Goal: Transaction & Acquisition: Purchase product/service

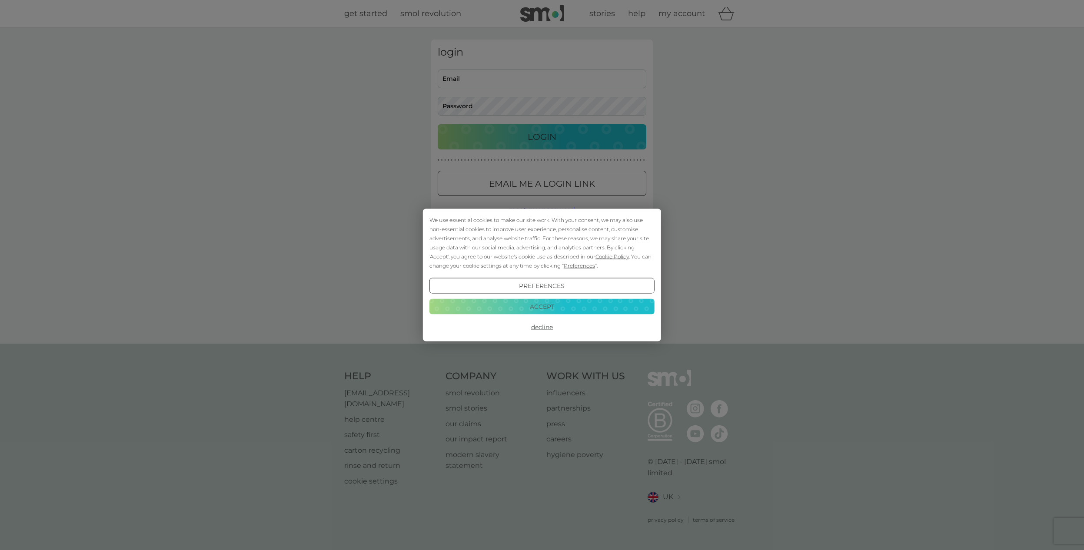
click at [545, 324] on button "Decline" at bounding box center [541, 327] width 225 height 16
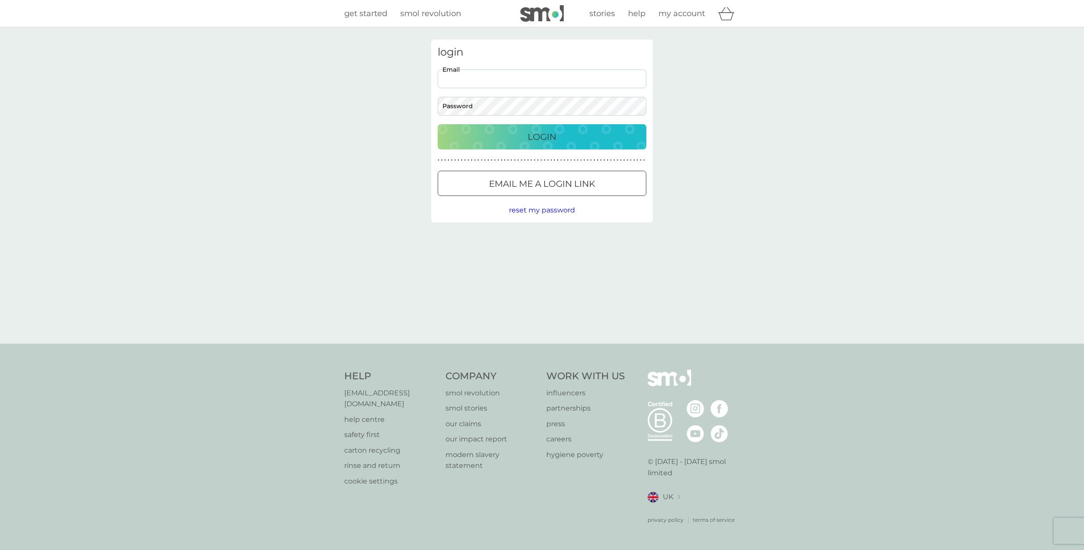
click at [484, 78] on input "Email" at bounding box center [542, 79] width 209 height 19
type input "[PERSON_NAME][EMAIL_ADDRESS][DOMAIN_NAME]"
click at [438, 124] on button "Login" at bounding box center [542, 136] width 209 height 25
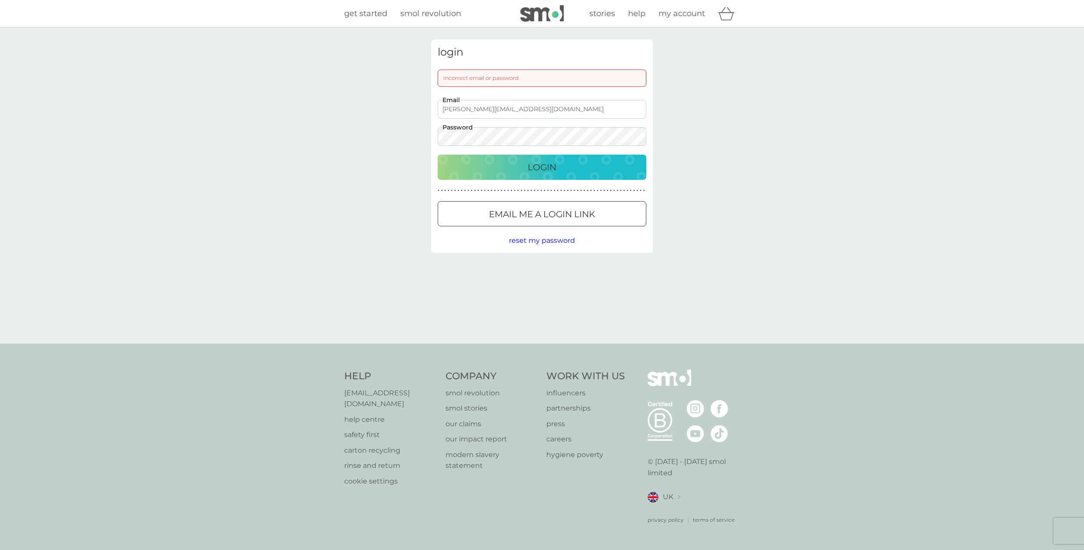
click at [438, 155] on button "Login" at bounding box center [542, 167] width 209 height 25
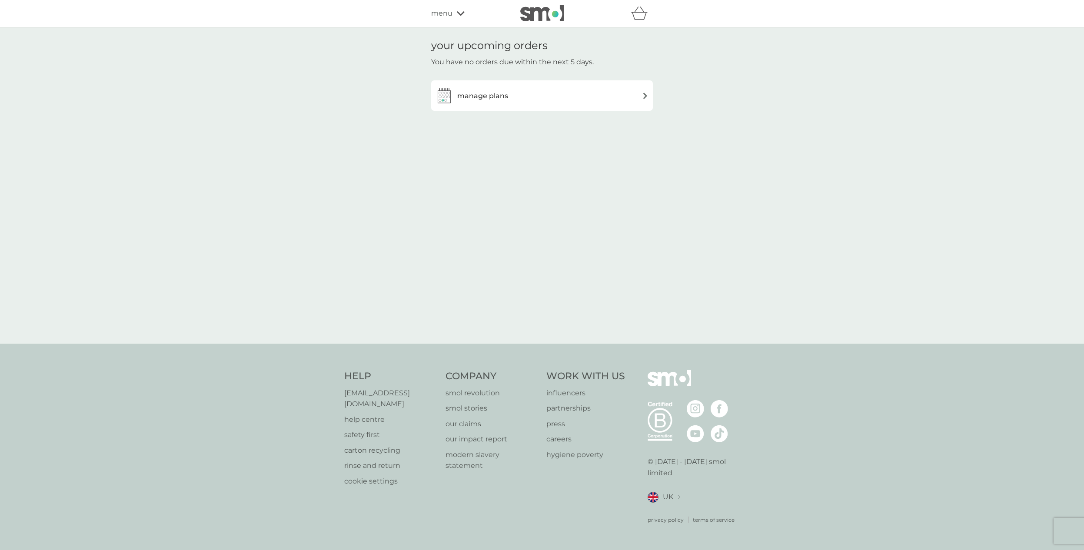
click at [511, 93] on div "manage plans" at bounding box center [541, 95] width 213 height 17
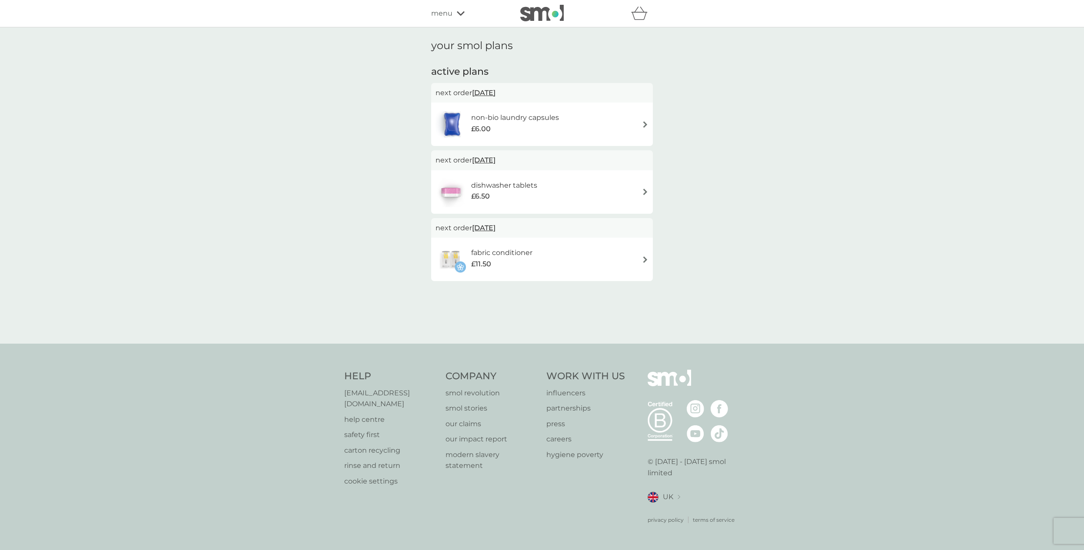
click at [459, 15] on icon at bounding box center [461, 13] width 8 height 5
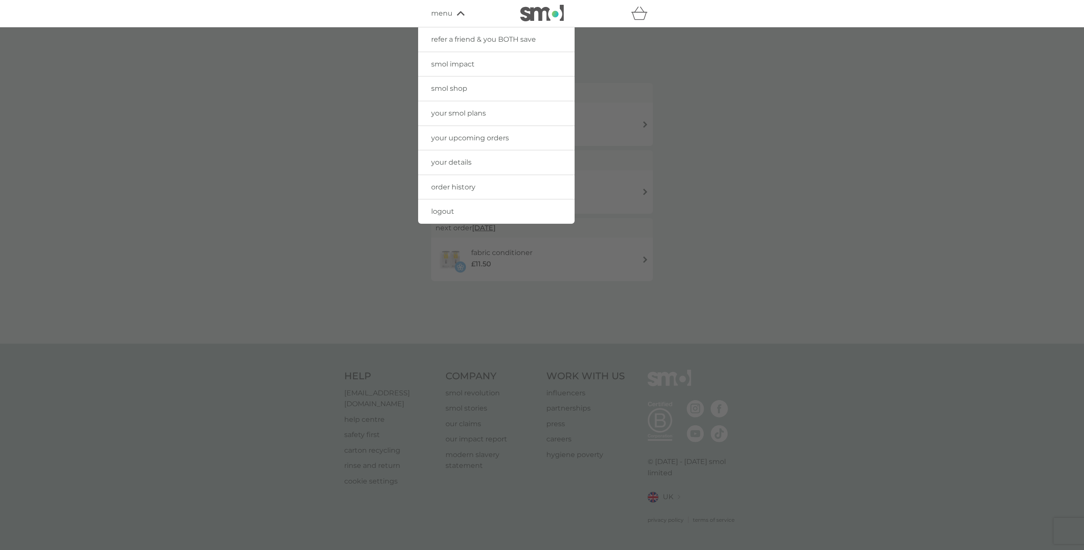
click at [454, 164] on span "your details" at bounding box center [451, 162] width 40 height 8
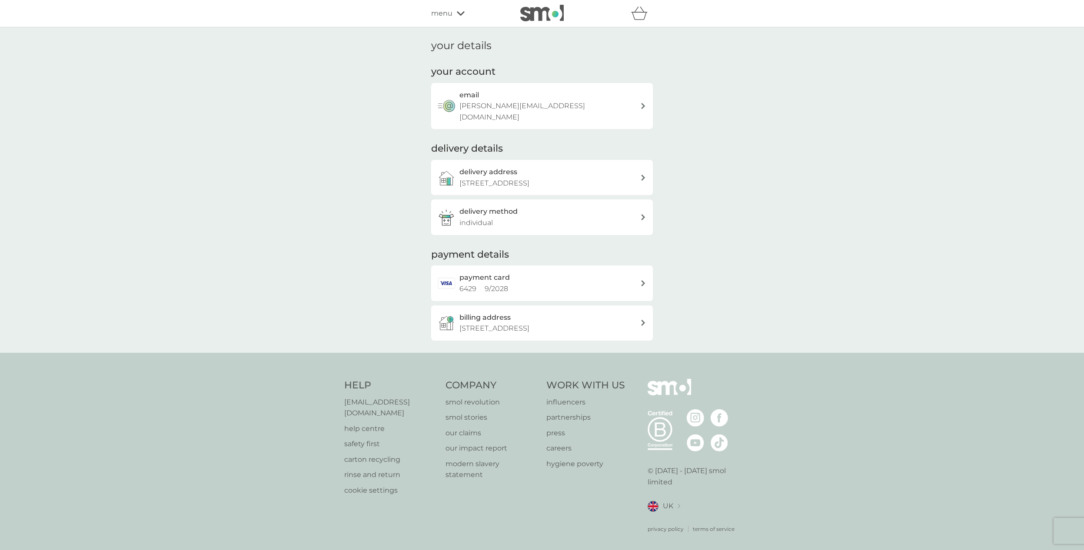
click at [646, 166] on div "delivery address [STREET_ADDRESS]" at bounding box center [542, 177] width 222 height 35
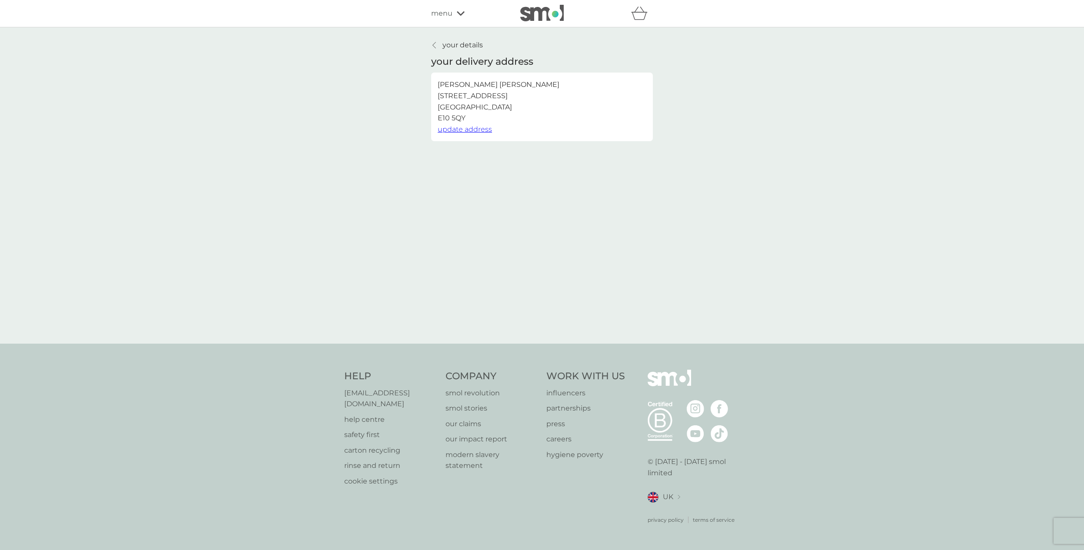
click at [461, 129] on span "update address" at bounding box center [465, 129] width 54 height 8
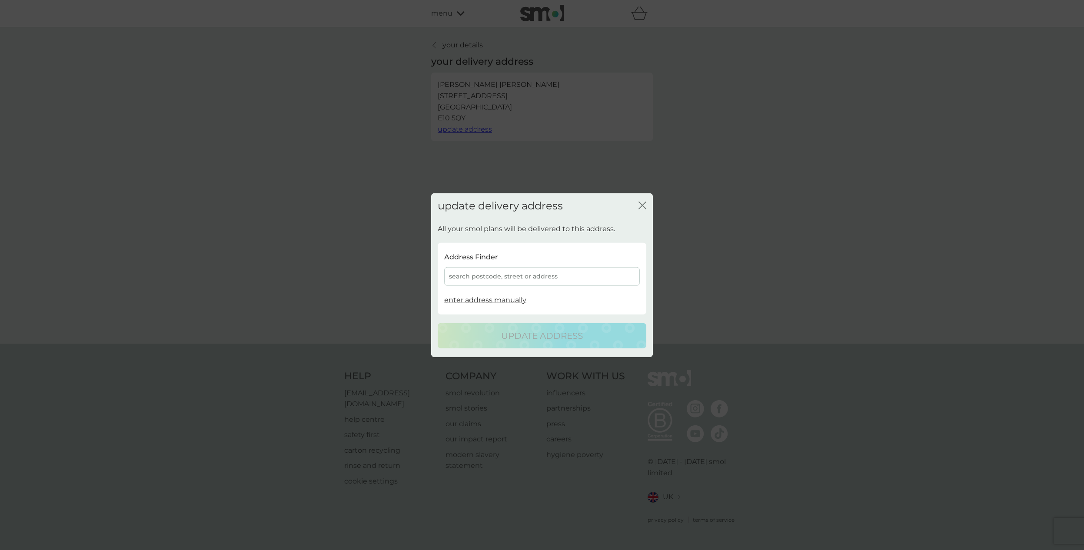
click at [481, 279] on div "search postcode, street or address" at bounding box center [542, 276] width 196 height 19
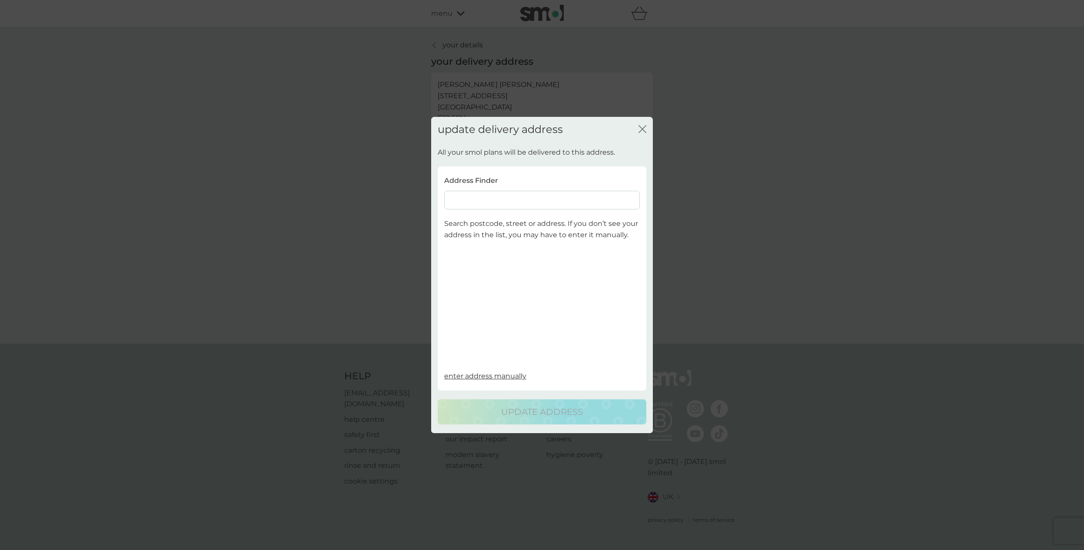
click at [471, 203] on input at bounding box center [542, 200] width 196 height 19
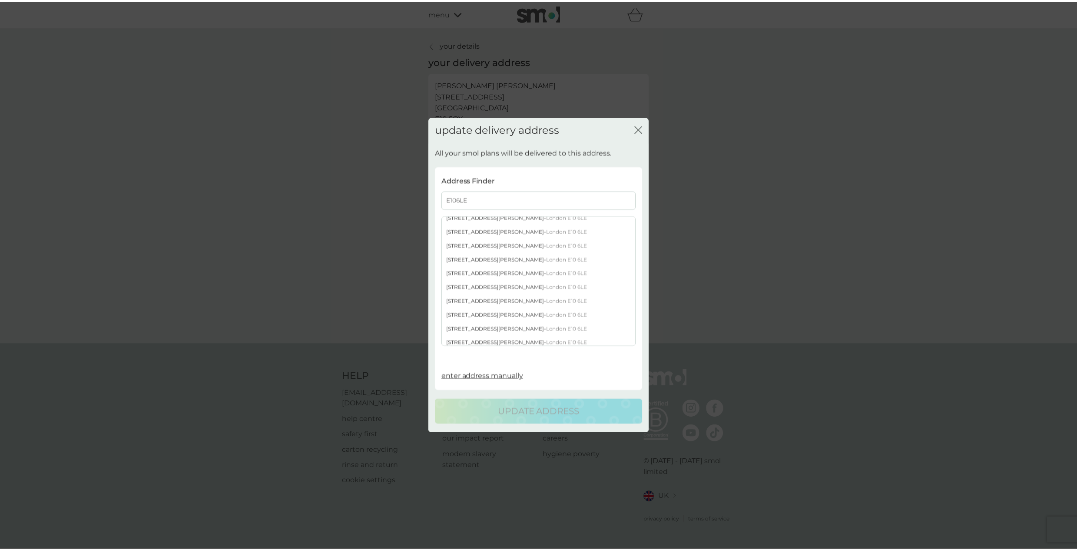
scroll to position [64, 0]
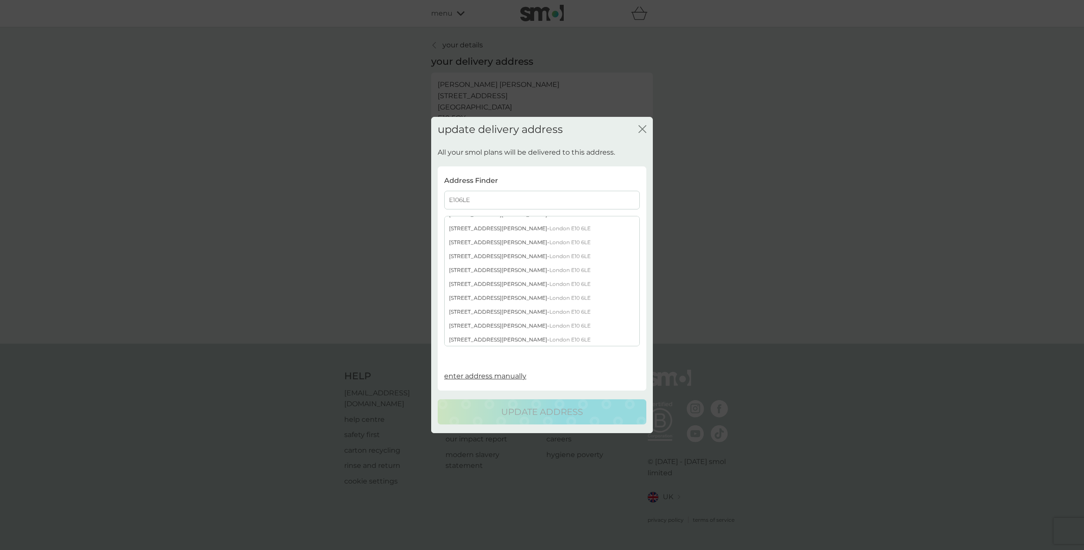
type input "E106LE"
click at [462, 338] on div "[STREET_ADDRESS][PERSON_NAME]" at bounding box center [541, 340] width 195 height 14
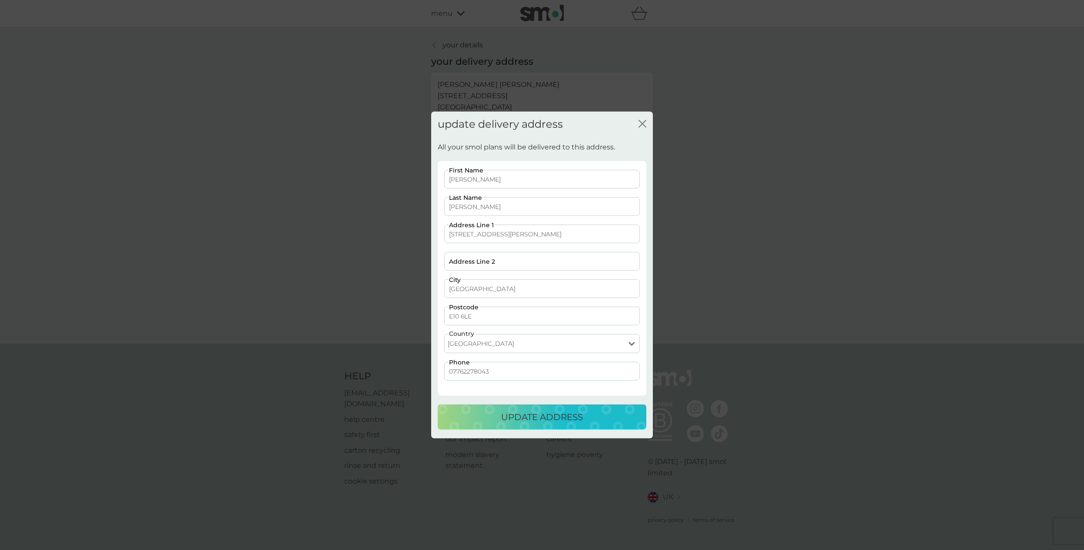
click at [536, 419] on p "update address" at bounding box center [542, 417] width 82 height 14
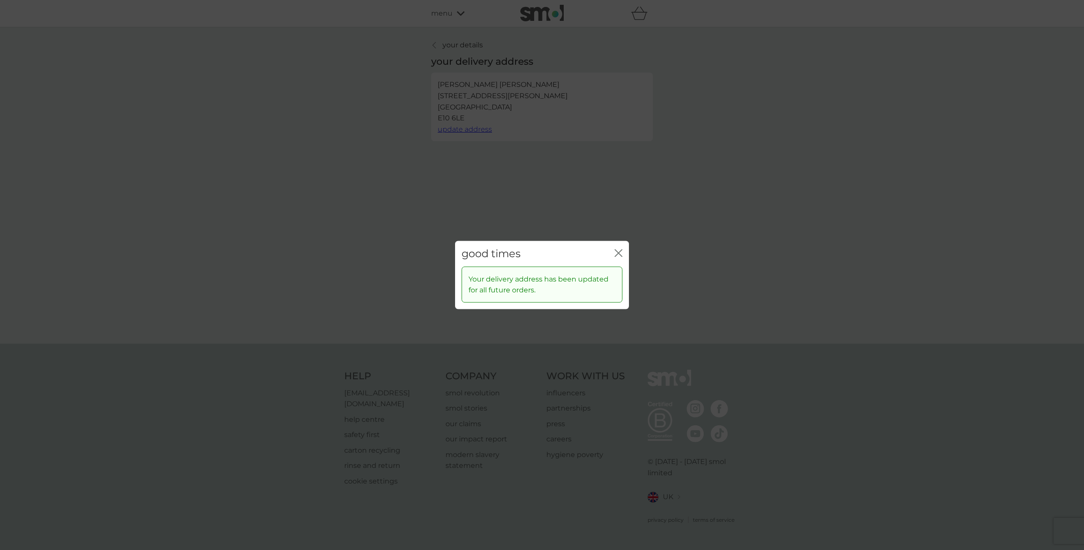
click at [618, 252] on icon "close" at bounding box center [618, 253] width 8 height 8
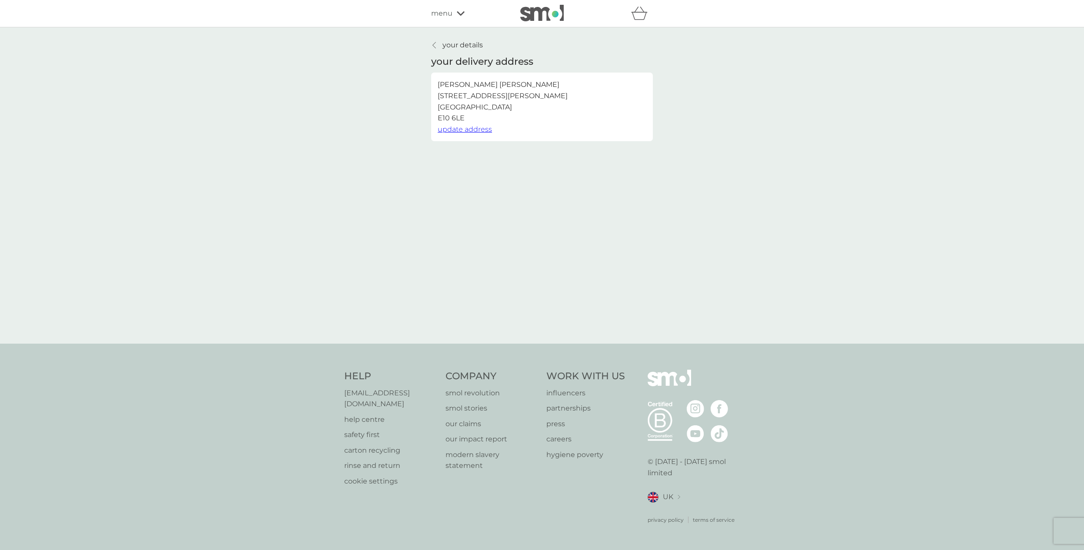
click at [542, 11] on img at bounding box center [541, 13] width 43 height 17
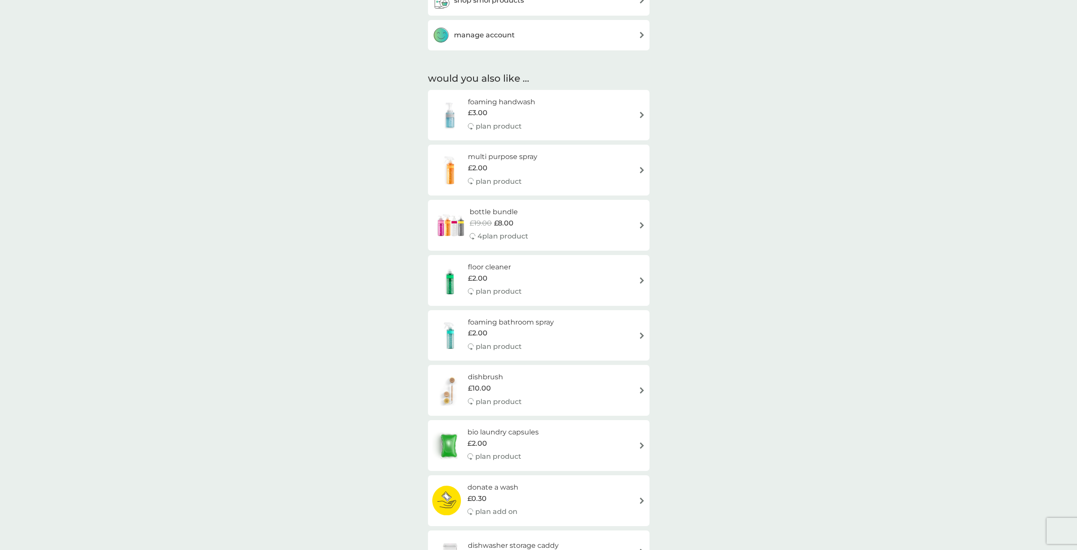
scroll to position [572, 0]
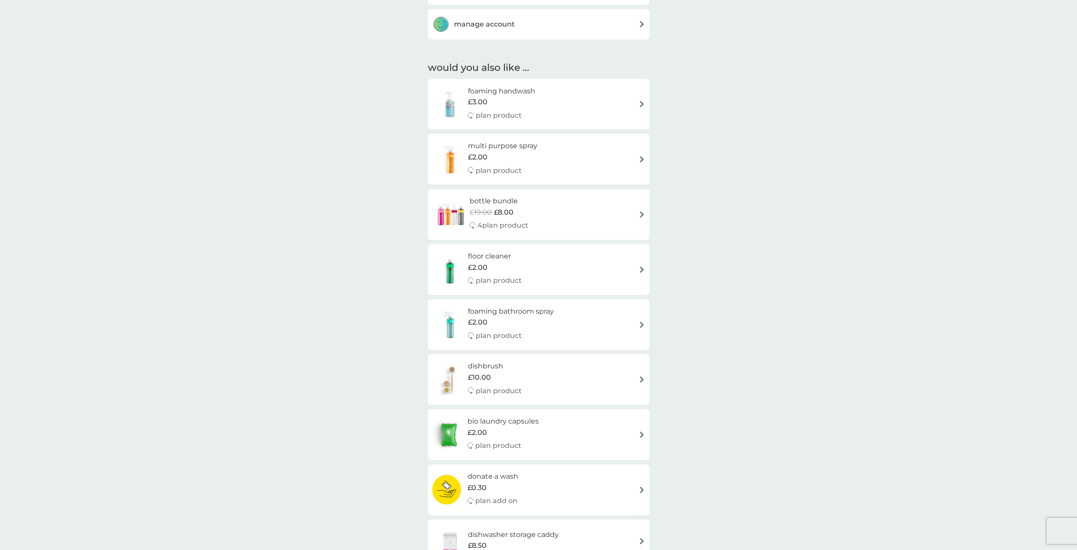
click at [554, 262] on div "floor cleaner £2.00 plan product" at bounding box center [538, 270] width 213 height 38
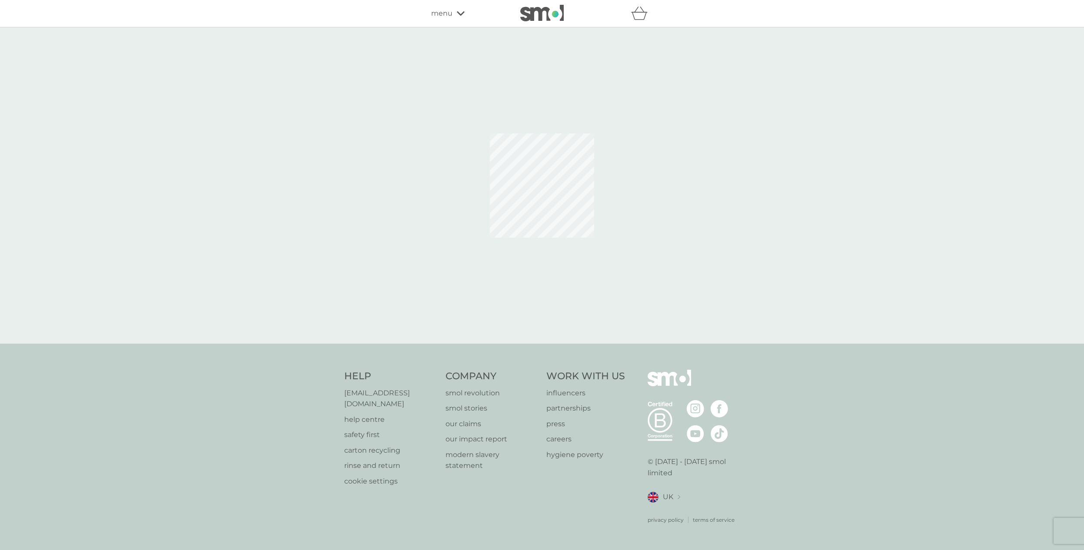
select select "84"
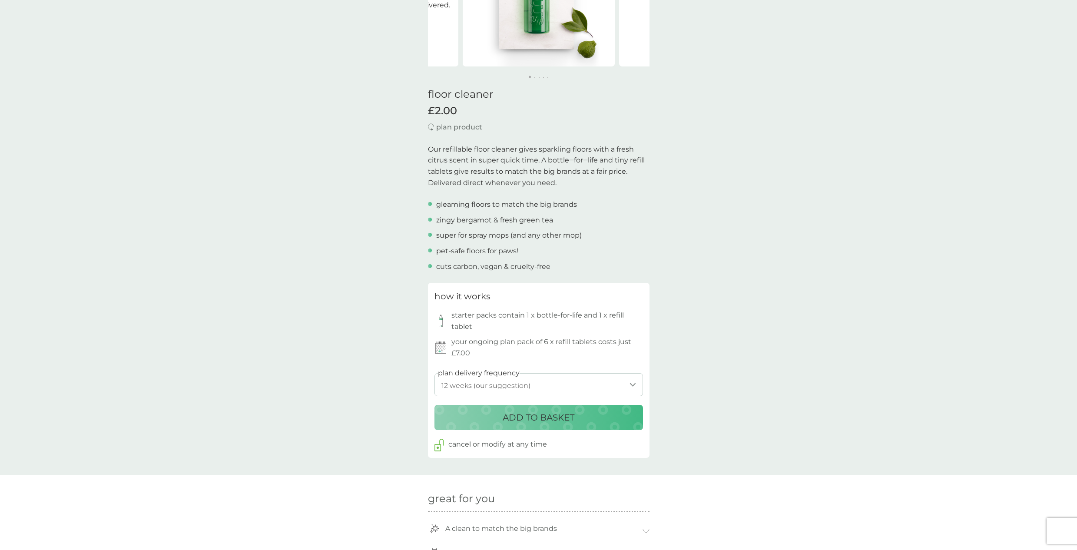
scroll to position [143, 0]
click at [635, 386] on select "1 week 2 weeks 3 weeks 4 weeks 5 weeks 6 weeks 7 weeks 8 weeks 9 weeks 10 weeks…" at bounding box center [539, 386] width 209 height 23
click at [516, 416] on p "ADD TO BASKET" at bounding box center [539, 419] width 72 height 14
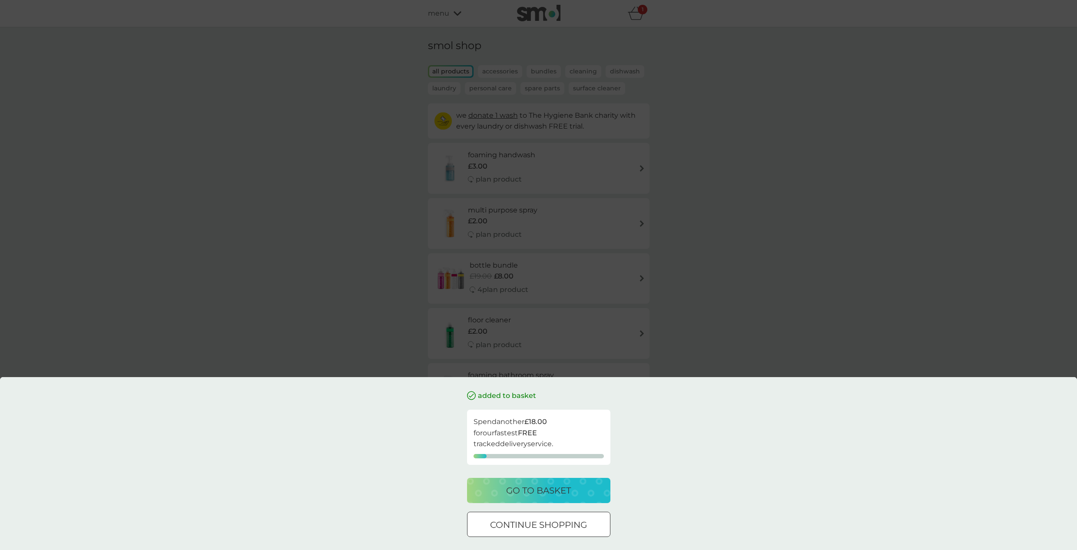
click at [488, 519] on div "continue shopping" at bounding box center [539, 525] width 143 height 14
